Goal: Transaction & Acquisition: Book appointment/travel/reservation

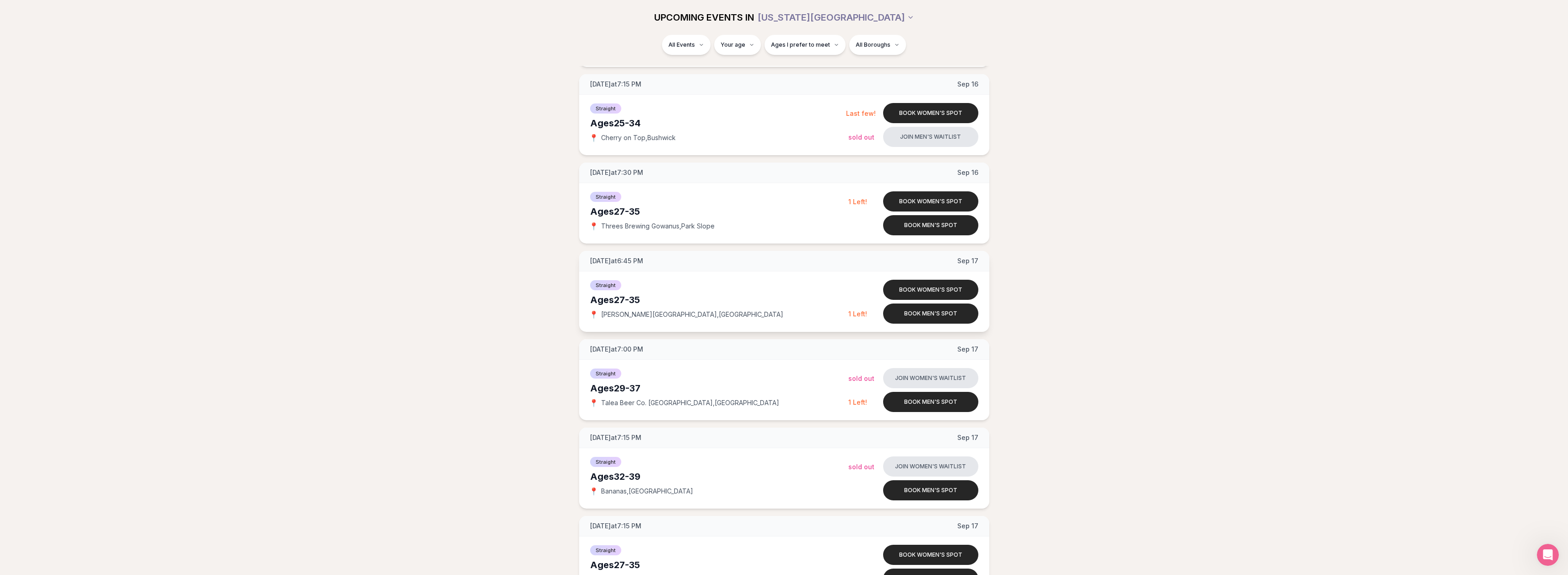
scroll to position [686, 0]
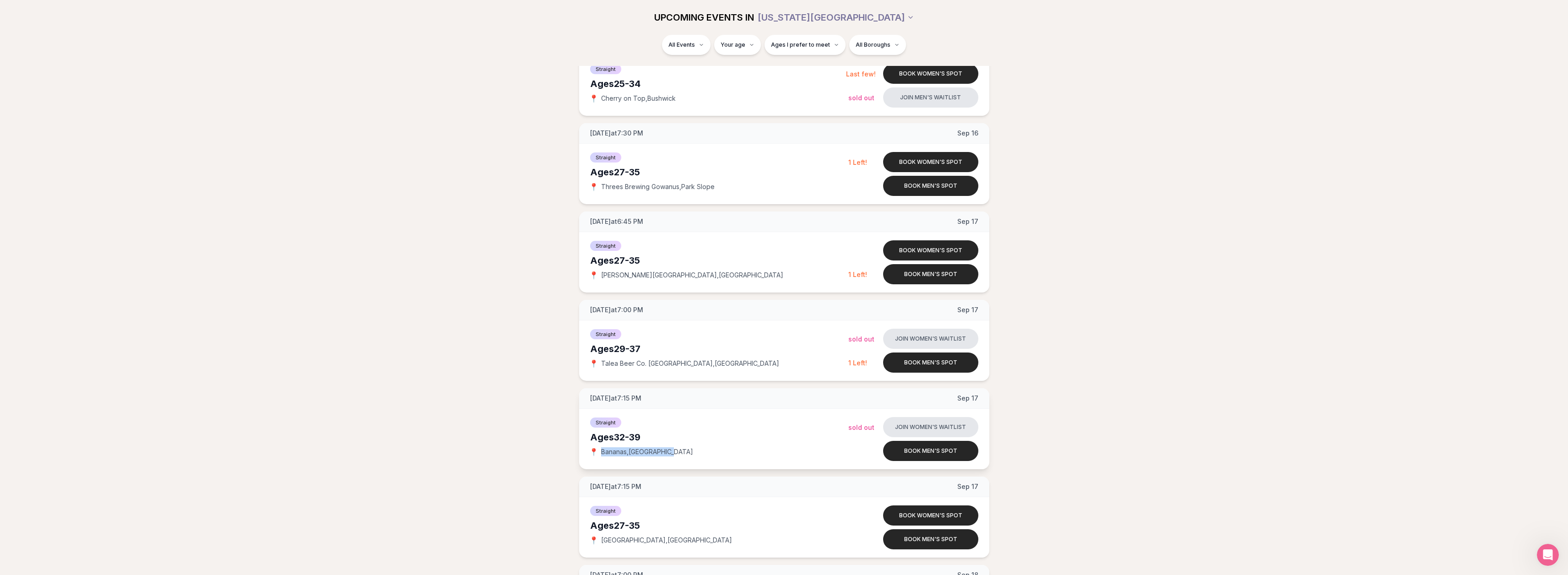
drag, startPoint x: 671, startPoint y: 451, endPoint x: 602, endPoint y: 451, distance: 69.0
click at [602, 451] on div "📍 [GEOGRAPHIC_DATA] , [GEOGRAPHIC_DATA]" at bounding box center [719, 452] width 258 height 9
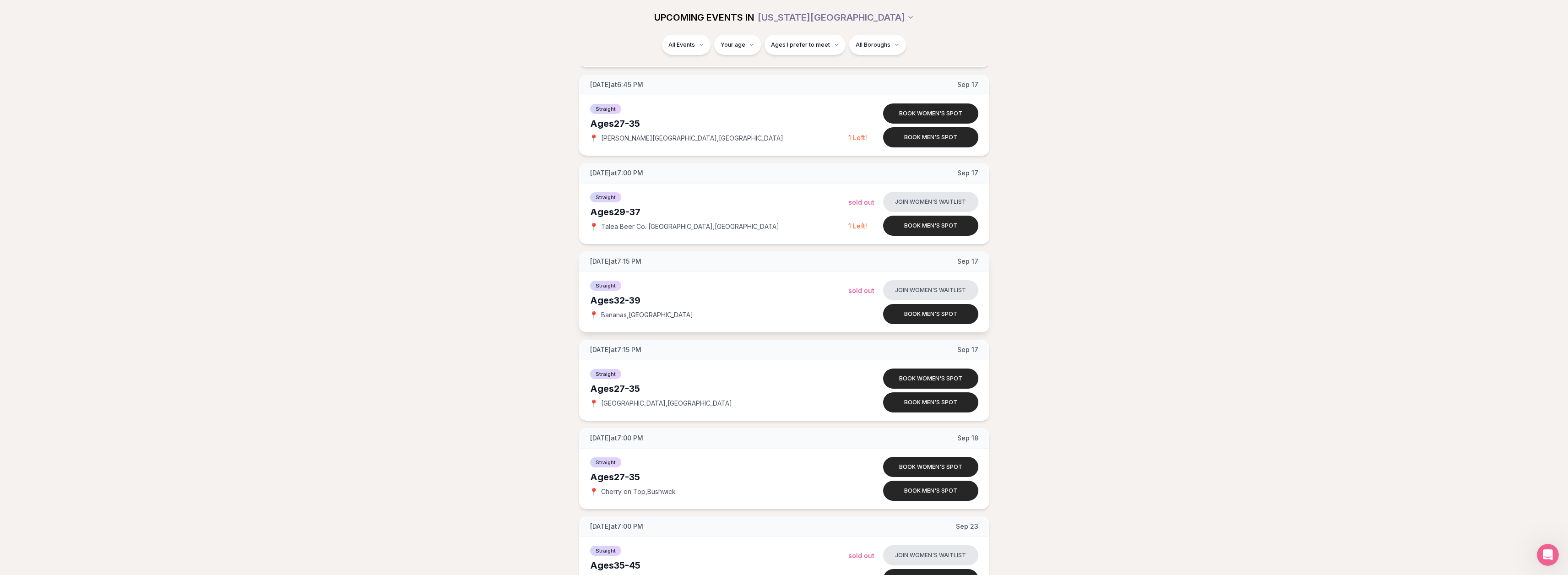
scroll to position [824, 0]
drag, startPoint x: 680, startPoint y: 402, endPoint x: 601, endPoint y: 405, distance: 79.1
click at [601, 405] on div "📍 [GEOGRAPHIC_DATA] , [GEOGRAPHIC_DATA]" at bounding box center [719, 402] width 258 height 9
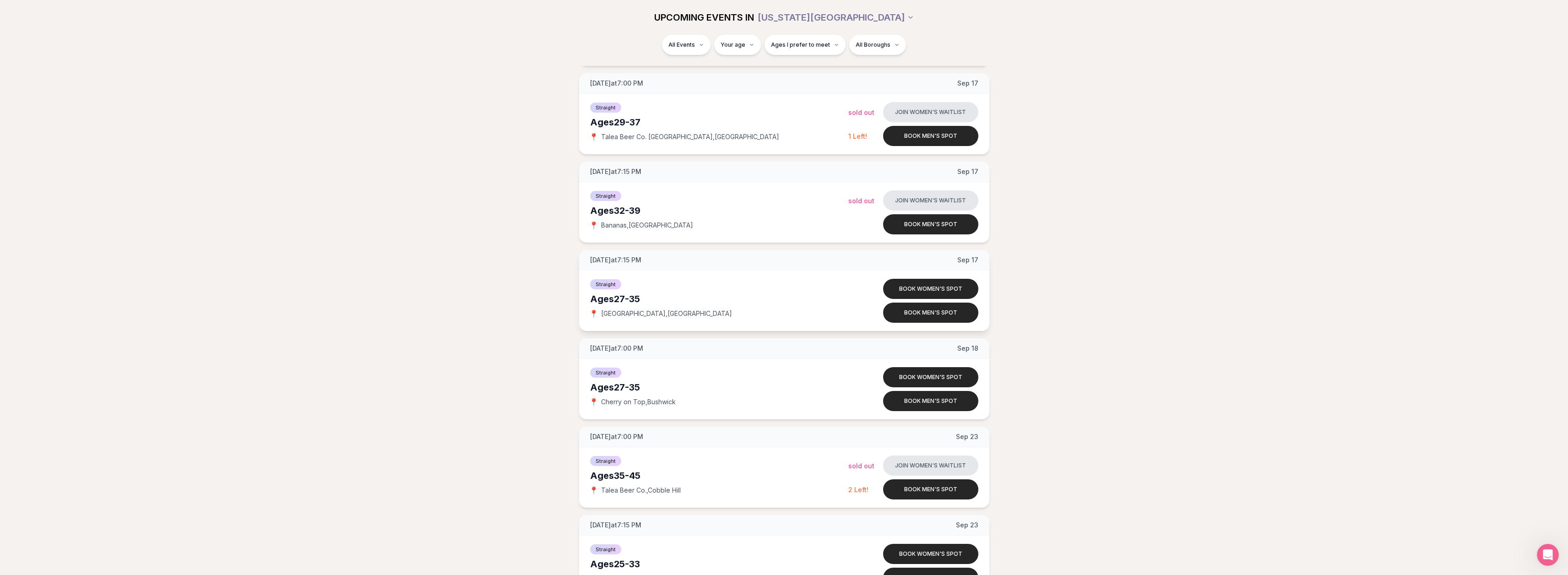
scroll to position [915, 0]
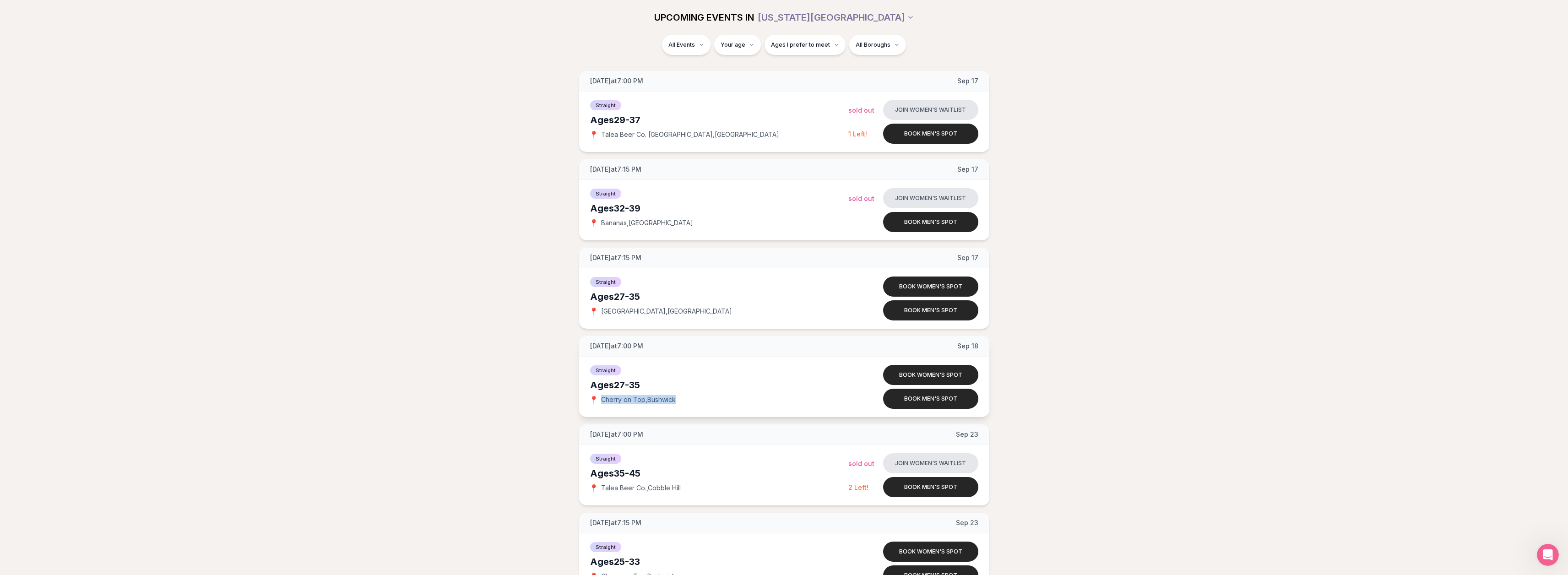
drag, startPoint x: 691, startPoint y: 402, endPoint x: 602, endPoint y: 401, distance: 89.0
click at [602, 401] on div "📍 Cherry on Top , Bushwick" at bounding box center [719, 399] width 258 height 9
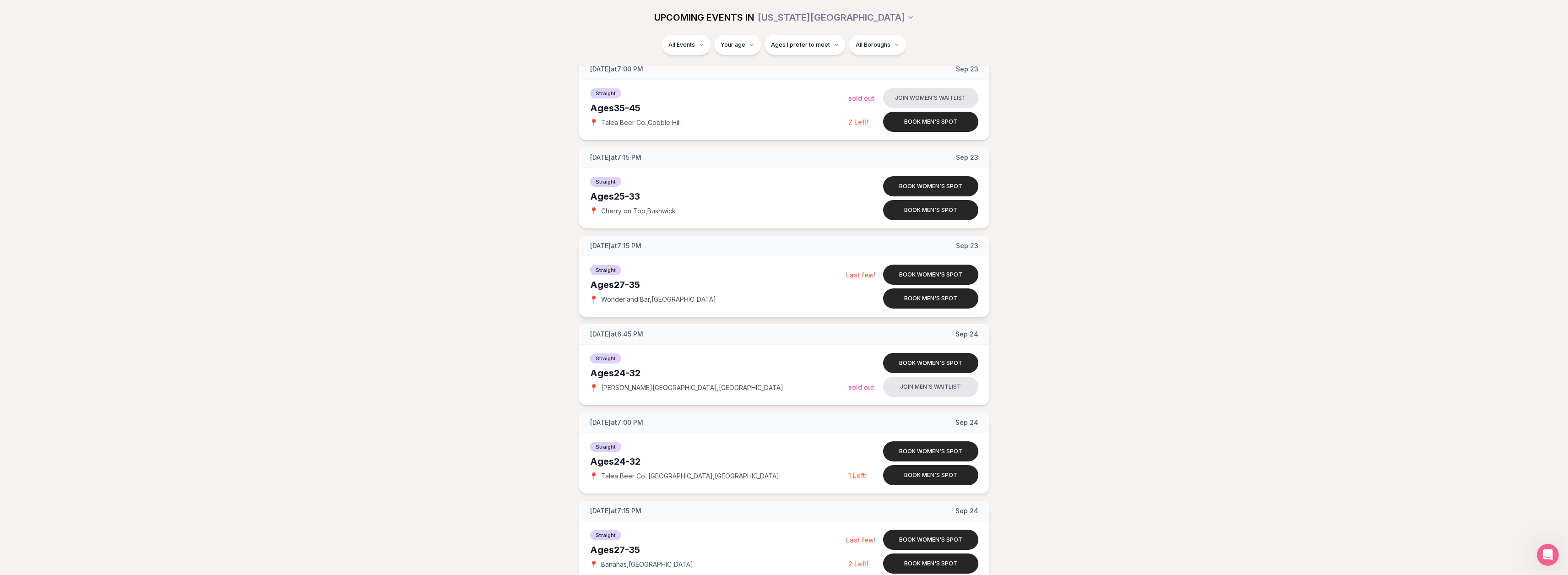
scroll to position [1281, 0]
click at [934, 473] on button "Book men's spot" at bounding box center [931, 474] width 95 height 20
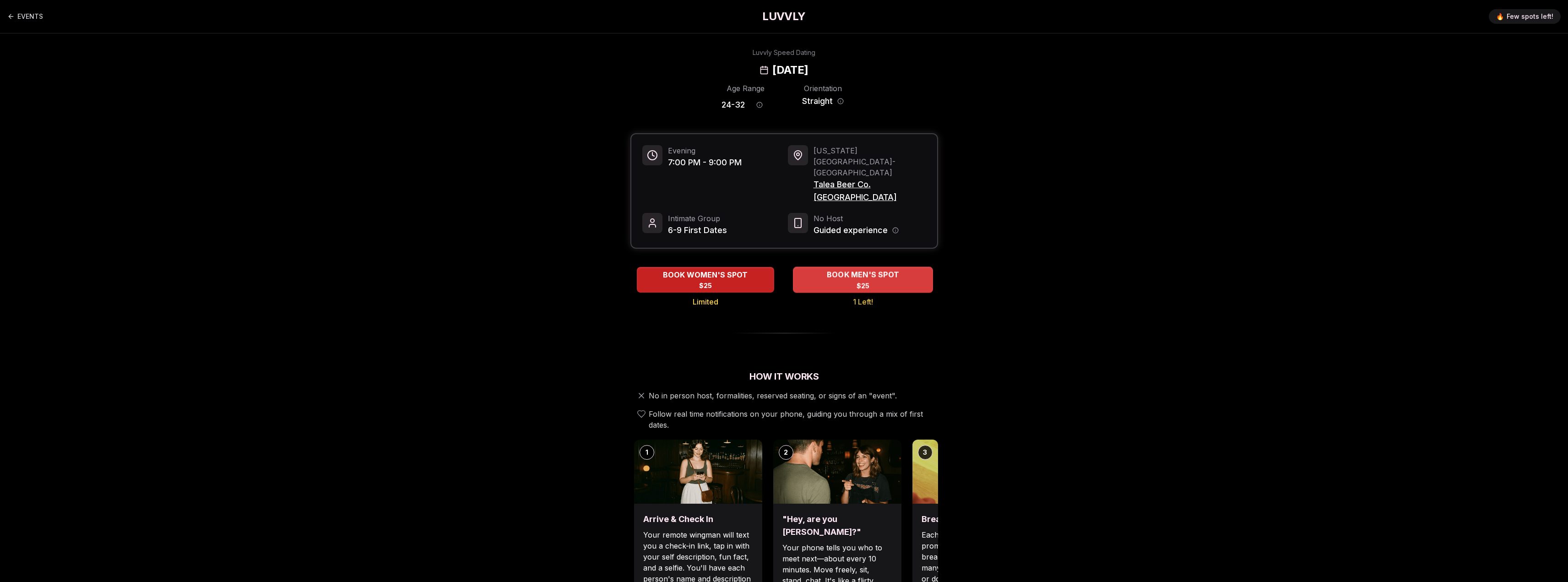
click at [854, 267] on div "BOOK MEN'S SPOT $25" at bounding box center [863, 279] width 140 height 25
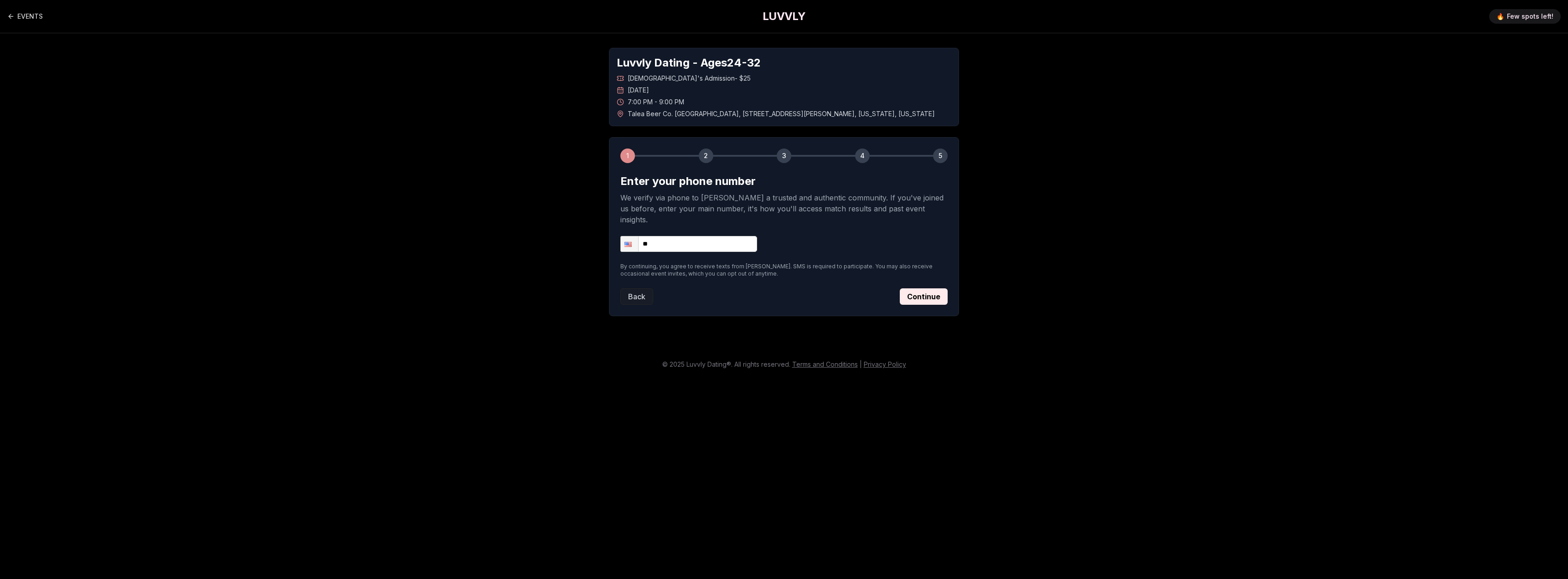
click at [715, 236] on input "**" at bounding box center [688, 244] width 137 height 16
type input "**********"
click at [910, 288] on button "Continue" at bounding box center [923, 296] width 48 height 16
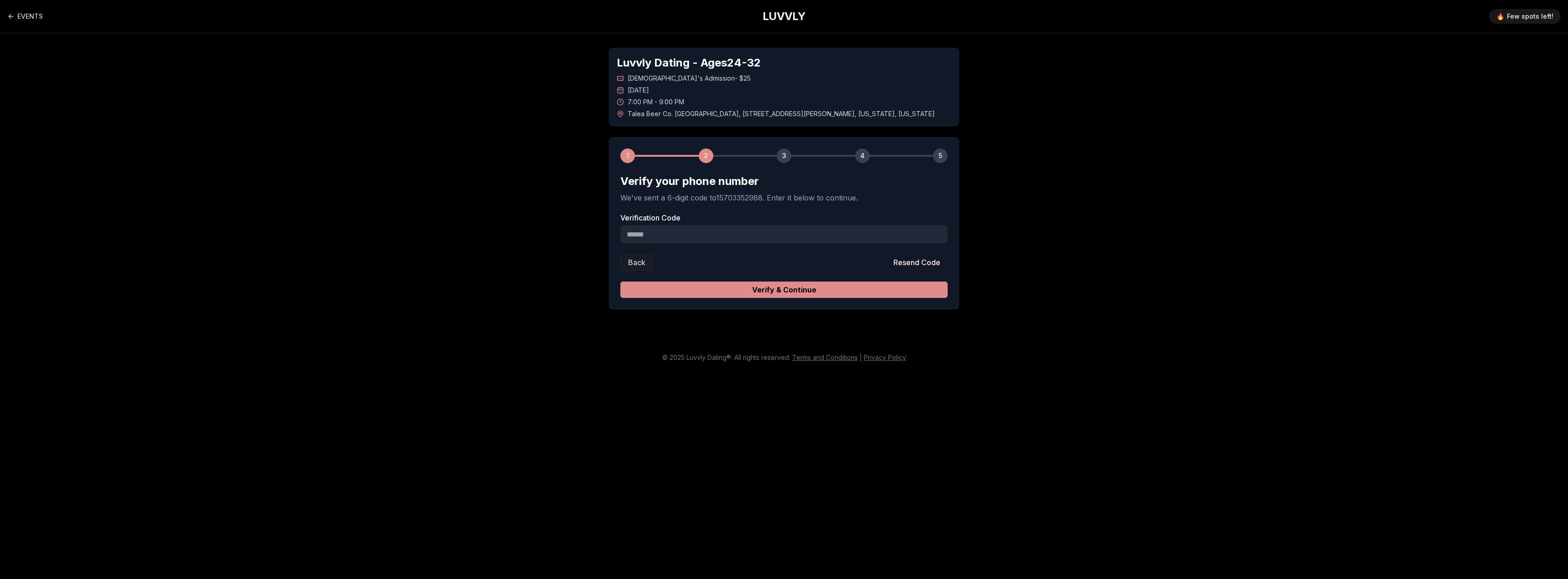
click at [718, 284] on button "Verify & Continue" at bounding box center [784, 290] width 327 height 16
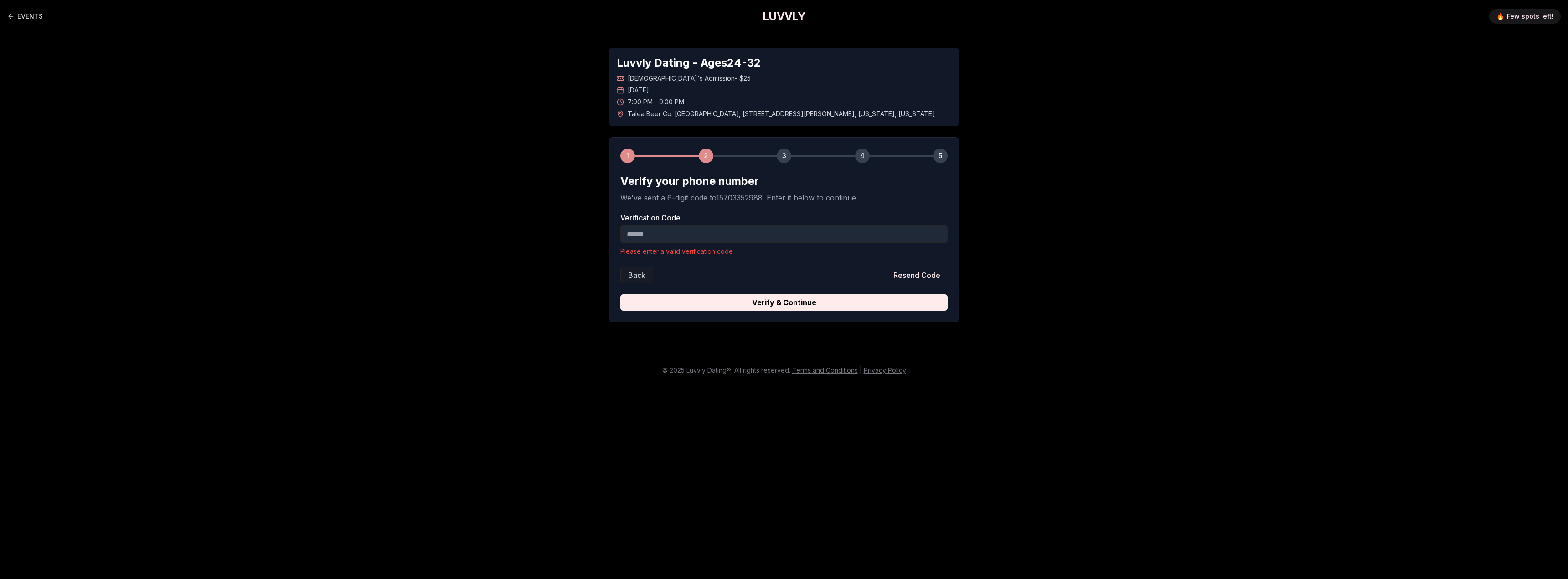
click at [691, 237] on input "Verification Code" at bounding box center [784, 234] width 327 height 18
click at [926, 282] on button "Resend Code" at bounding box center [917, 275] width 61 height 16
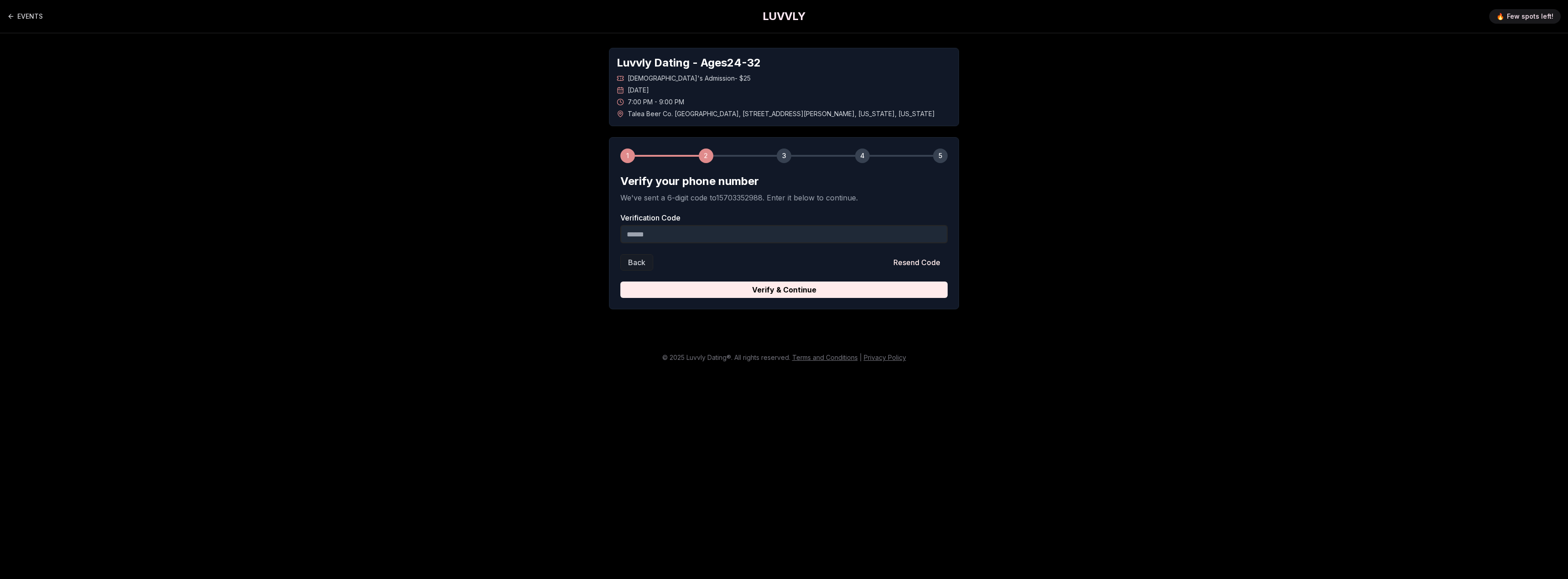
click at [683, 242] on input "Verification Code" at bounding box center [784, 234] width 327 height 18
paste input "******"
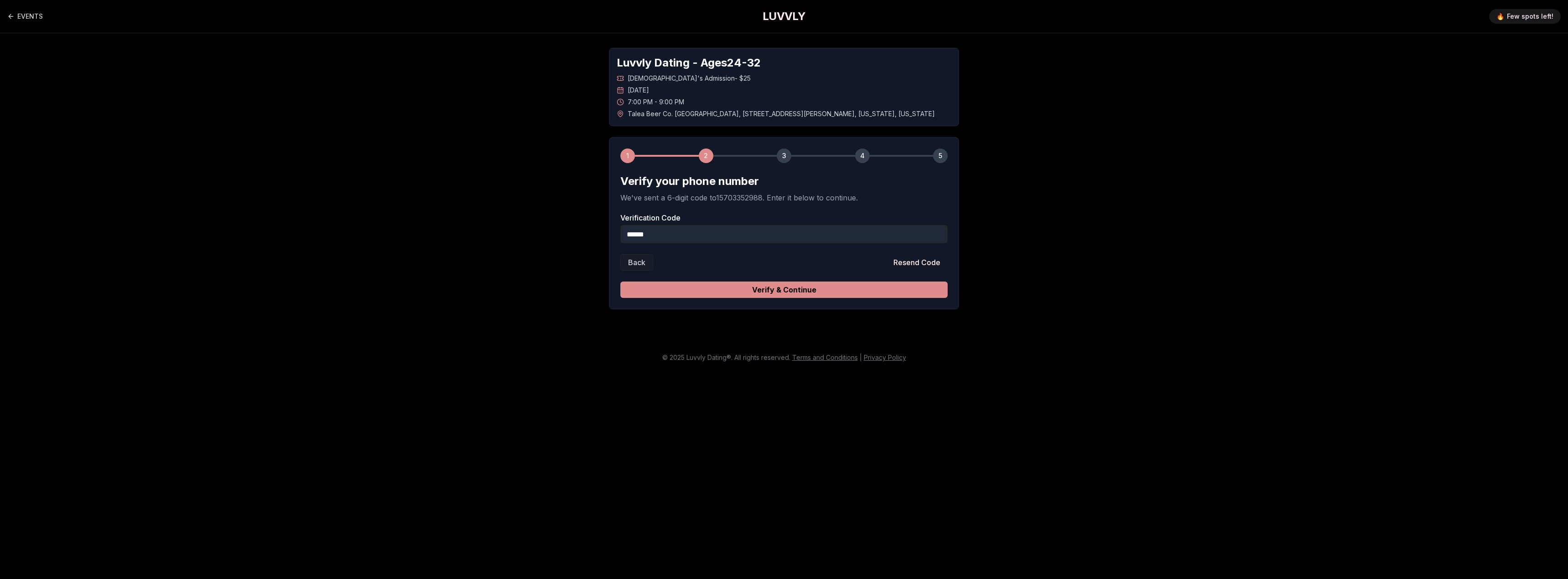
type input "******"
click at [714, 287] on button "Verify & Continue" at bounding box center [784, 290] width 327 height 16
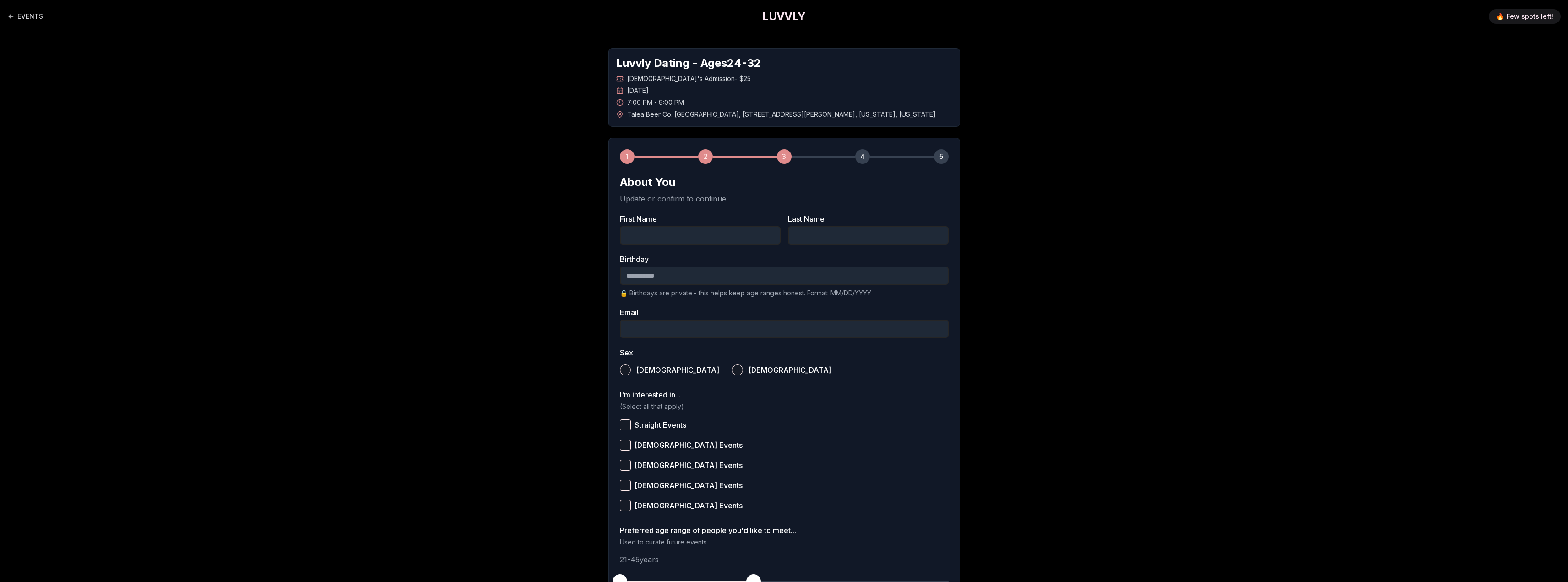
click at [680, 232] on input "First Name" at bounding box center [700, 235] width 161 height 18
type input "*****"
type input "*********"
type input "**********"
click at [679, 278] on input "Birthday" at bounding box center [784, 276] width 329 height 18
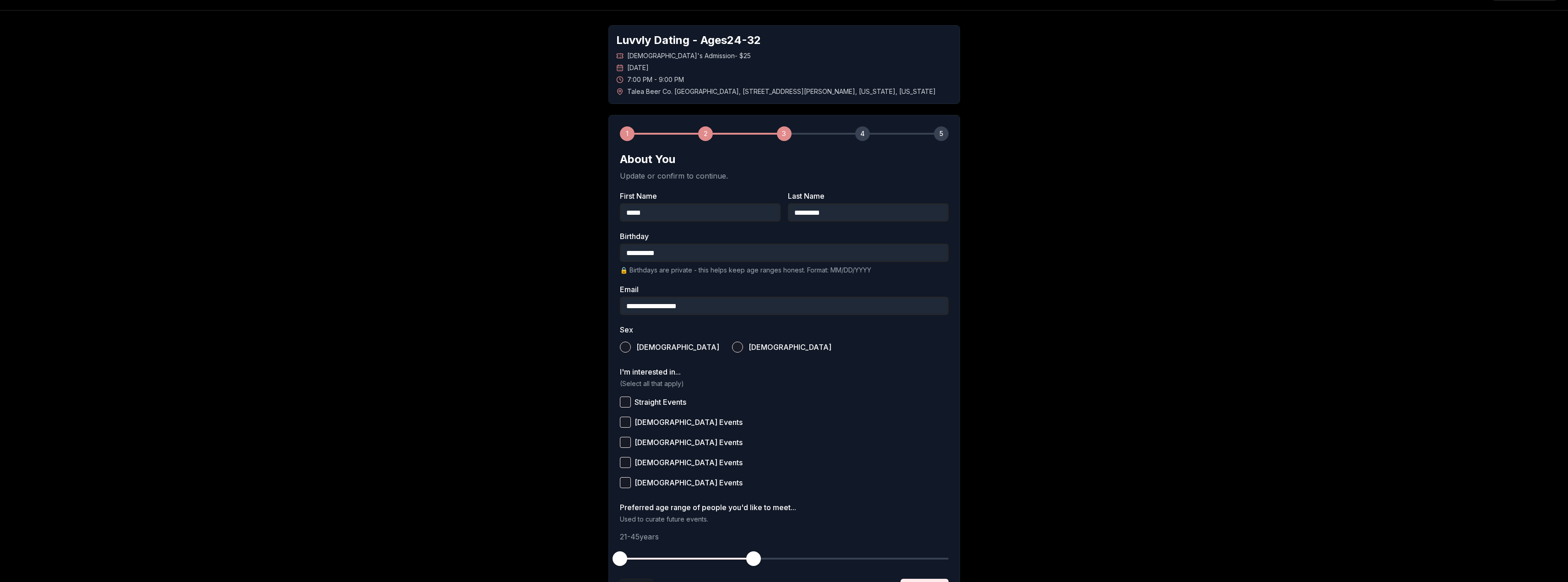
scroll to position [46, 0]
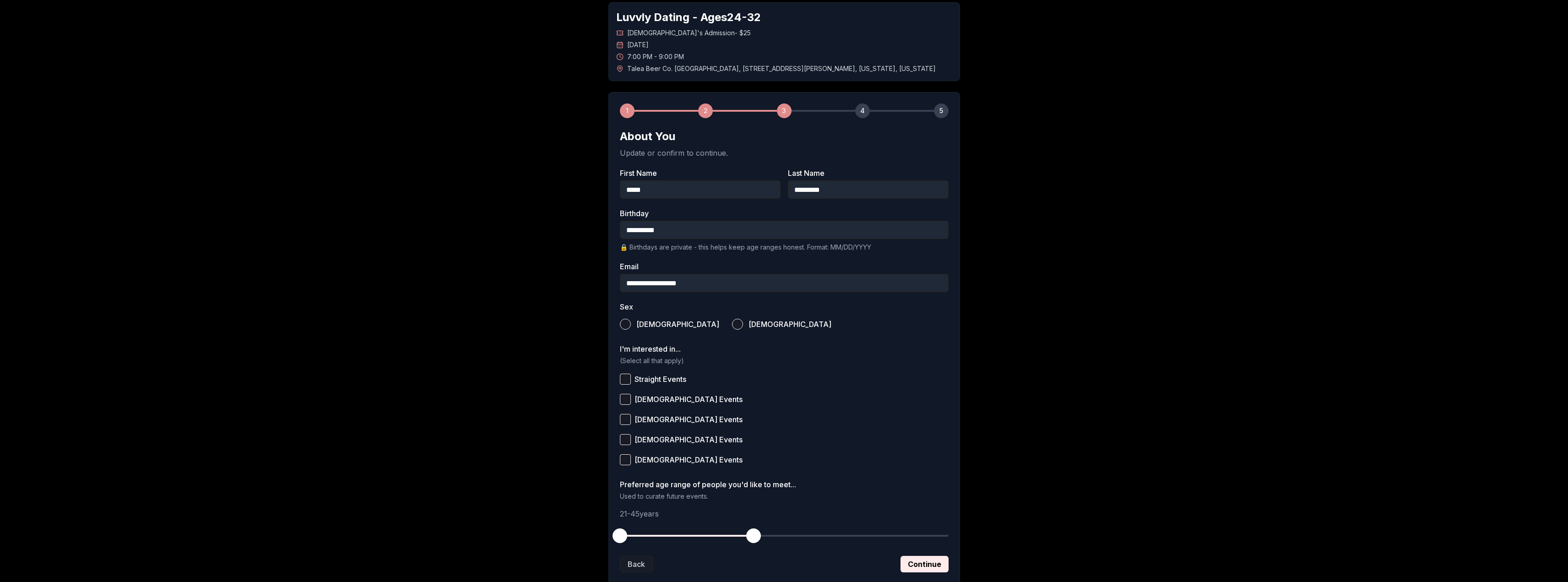
type input "**********"
click at [634, 325] on label "[DEMOGRAPHIC_DATA]" at bounding box center [669, 324] width 99 height 20
click at [631, 325] on button "[DEMOGRAPHIC_DATA]" at bounding box center [625, 324] width 11 height 11
click at [626, 380] on button "Straight Events" at bounding box center [625, 379] width 11 height 11
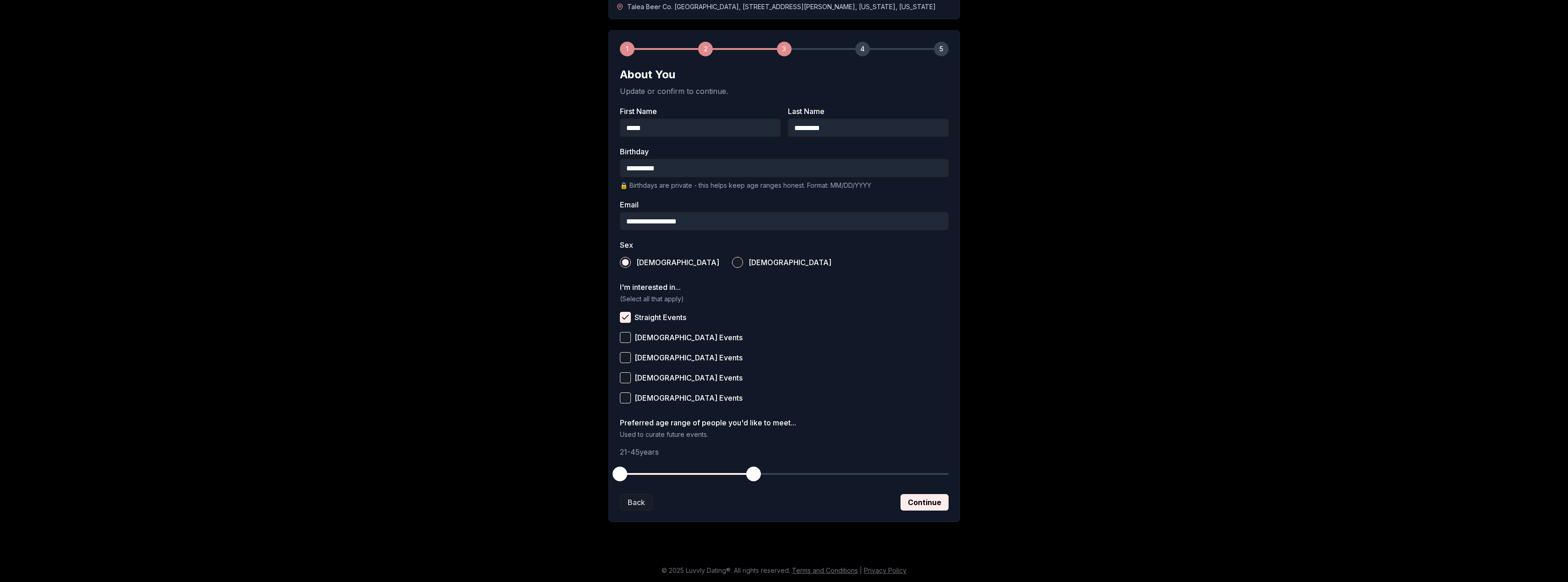
scroll to position [108, 0]
drag, startPoint x: 755, startPoint y: 473, endPoint x: 707, endPoint y: 474, distance: 48.0
click at [707, 474] on span "button" at bounding box center [714, 473] width 15 height 15
drag, startPoint x: 707, startPoint y: 473, endPoint x: 664, endPoint y: 477, distance: 43.2
click at [664, 477] on span "button" at bounding box center [664, 473] width 15 height 15
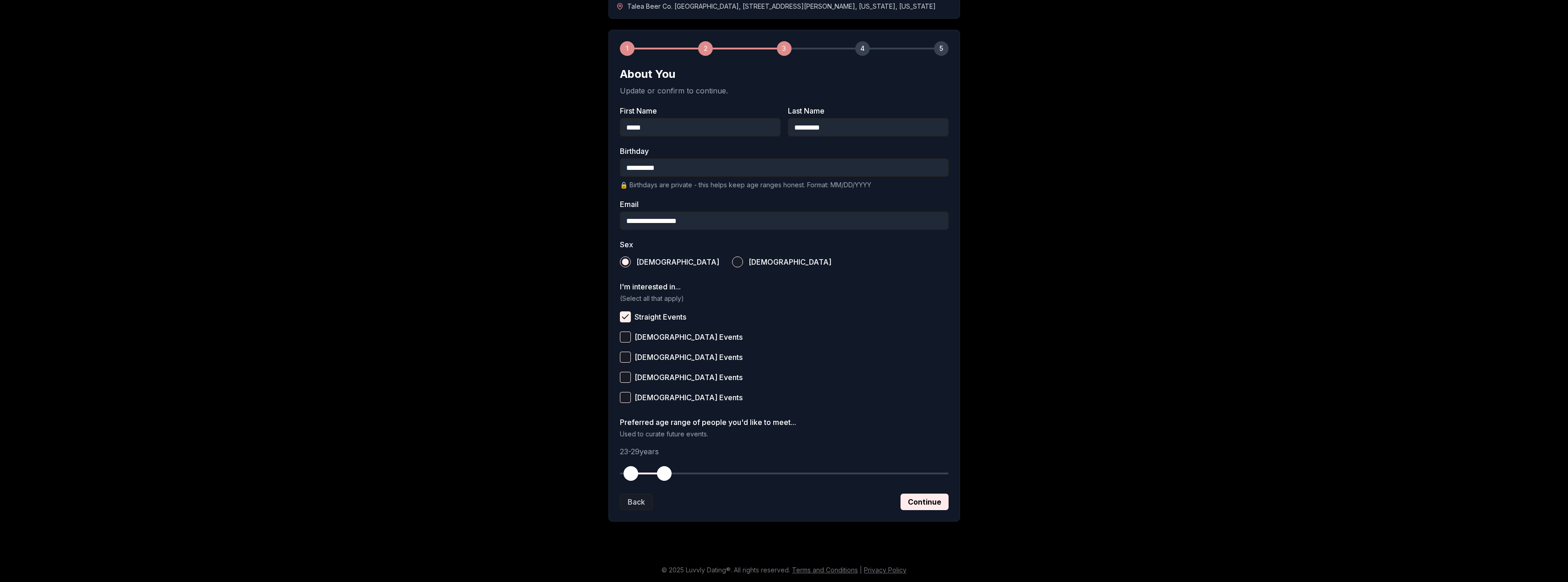
drag, startPoint x: 620, startPoint y: 475, endPoint x: 631, endPoint y: 474, distance: 11.0
click at [631, 474] on span "button" at bounding box center [631, 473] width 15 height 15
click at [926, 501] on button "Continue" at bounding box center [924, 501] width 48 height 17
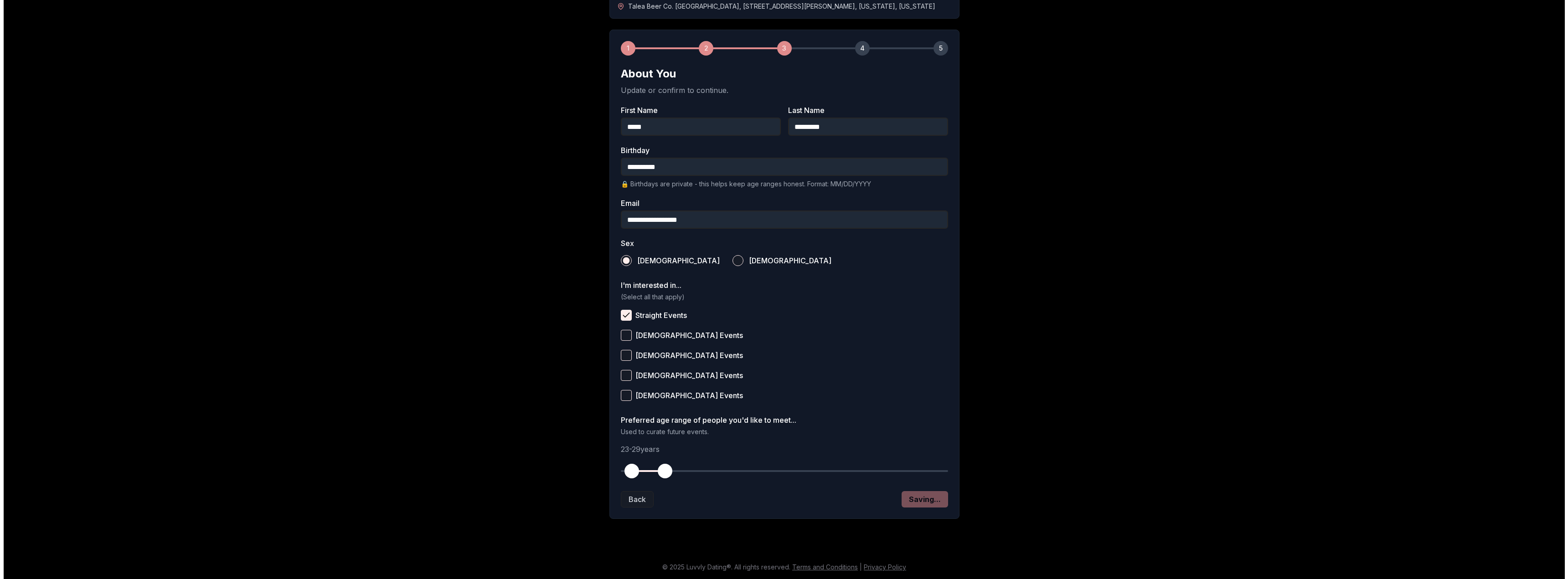
scroll to position [0, 0]
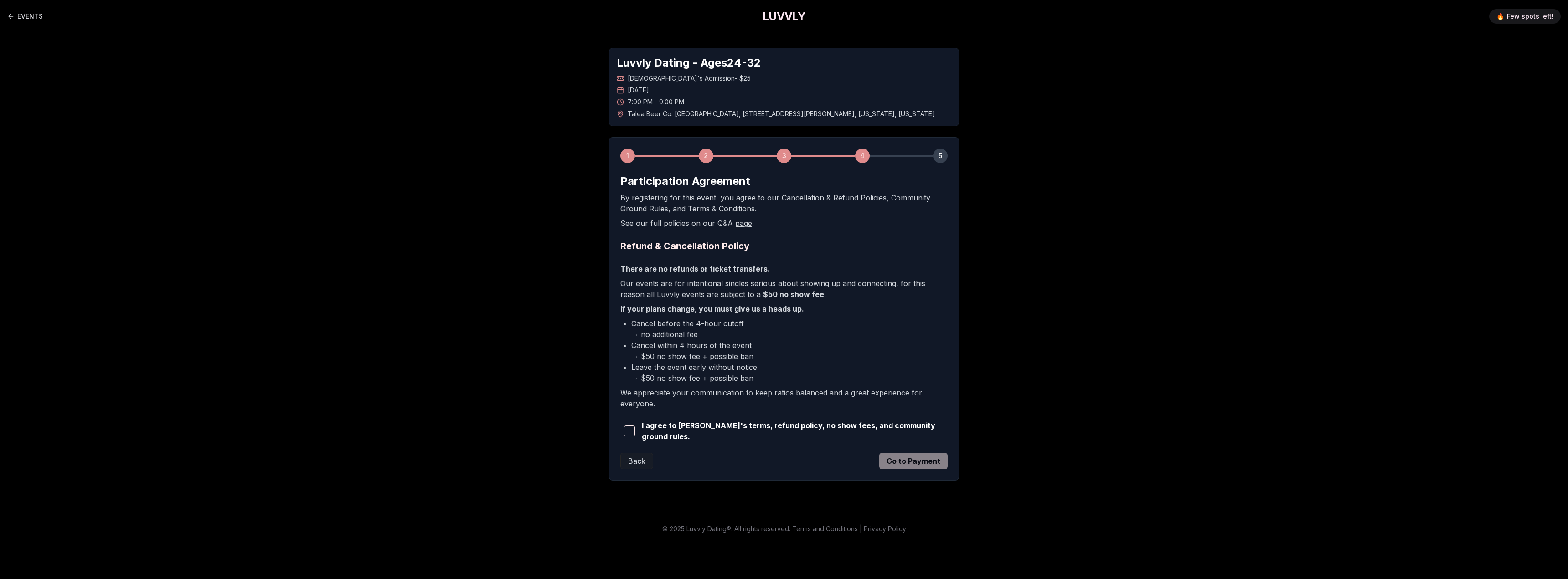
click at [705, 431] on span "I agree to [PERSON_NAME]'s terms, refund policy, no show fees, and community gr…" at bounding box center [794, 431] width 306 height 22
click at [633, 432] on span "button" at bounding box center [629, 431] width 11 height 11
click at [917, 457] on button "Go to Payment" at bounding box center [914, 460] width 68 height 16
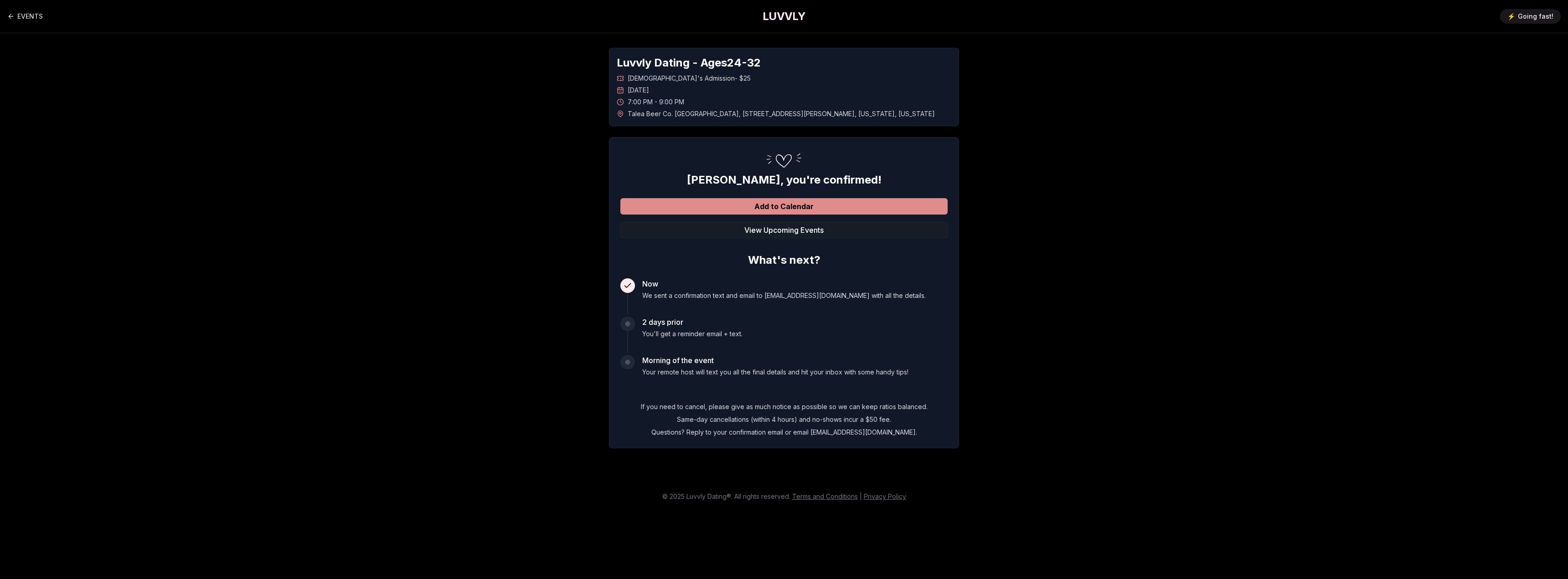
click at [794, 209] on button "Add to Calendar" at bounding box center [784, 206] width 327 height 16
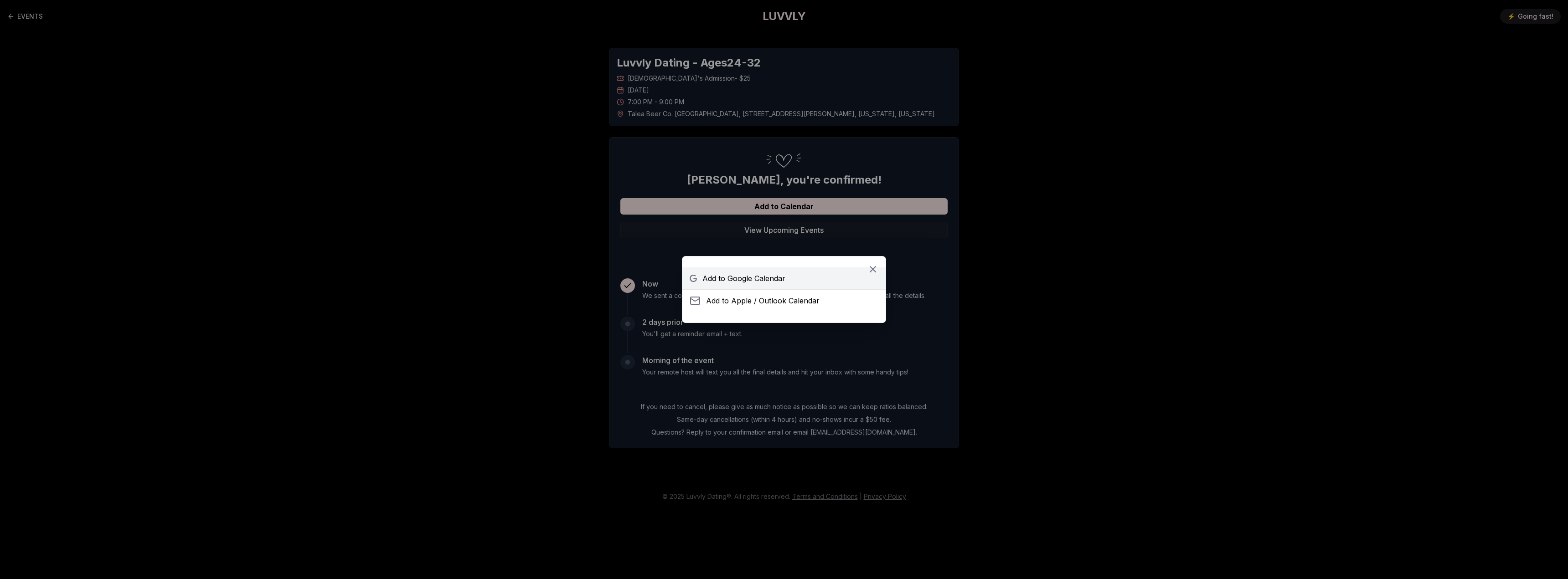
click at [752, 280] on span "Add to Google Calendar" at bounding box center [744, 279] width 83 height 11
